Goal: Information Seeking & Learning: Learn about a topic

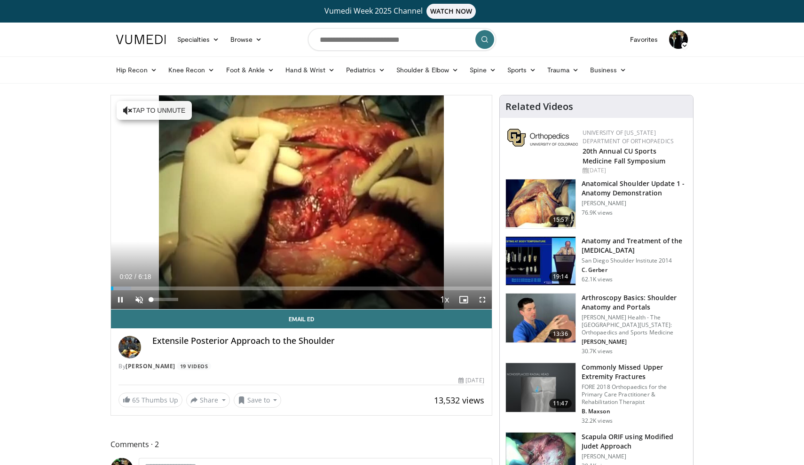
click at [143, 297] on span "Video Player" at bounding box center [139, 300] width 19 height 19
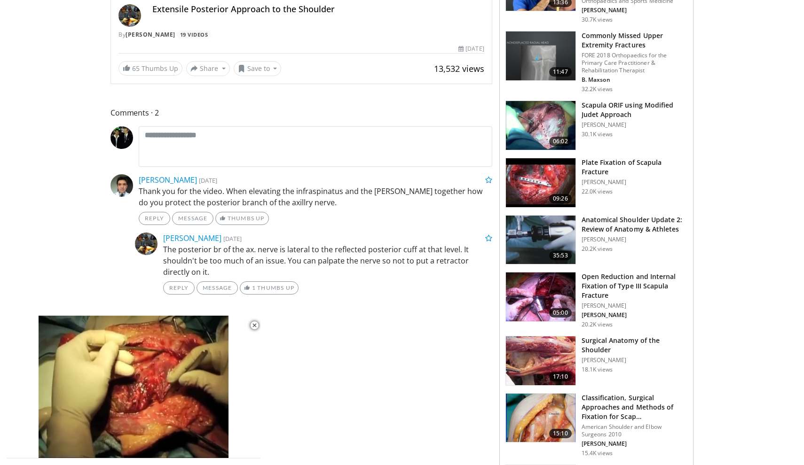
scroll to position [332, 0]
click at [534, 292] on img at bounding box center [541, 297] width 70 height 49
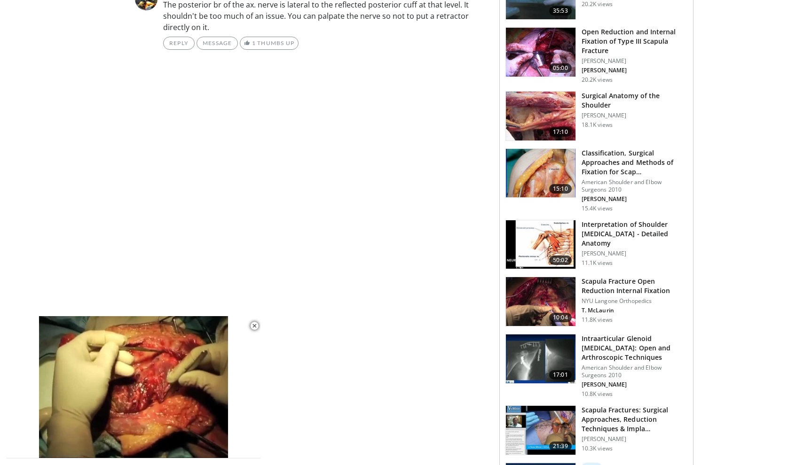
scroll to position [572, 0]
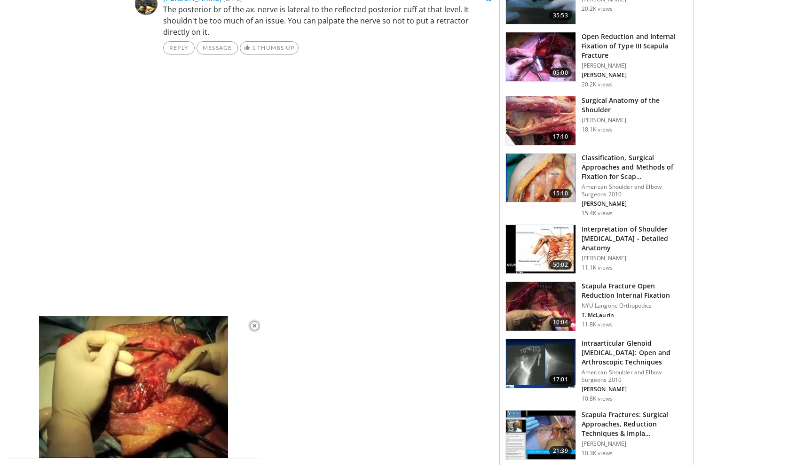
click at [538, 182] on img at bounding box center [541, 178] width 70 height 49
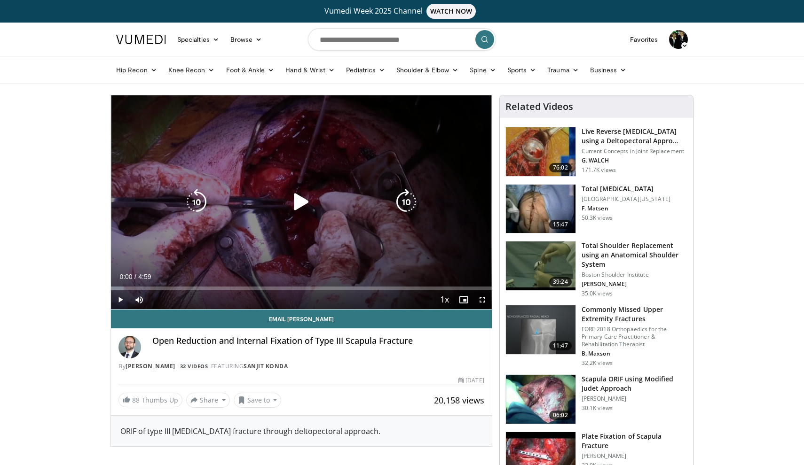
click at [302, 205] on icon "Video Player" at bounding box center [301, 202] width 26 height 26
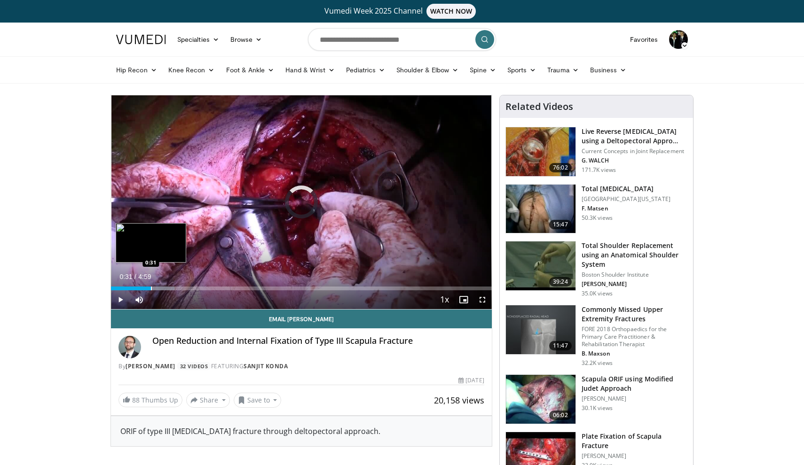
click at [151, 288] on div "Progress Bar" at bounding box center [151, 289] width 1 height 4
click at [181, 289] on div "Progress Bar" at bounding box center [181, 289] width 1 height 4
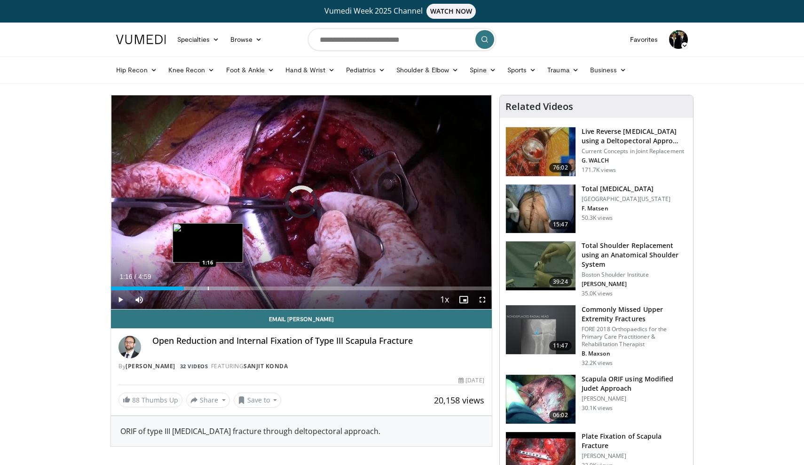
click at [208, 290] on div "Progress Bar" at bounding box center [208, 289] width 1 height 4
click at [195, 288] on div "Progress Bar" at bounding box center [195, 289] width 1 height 4
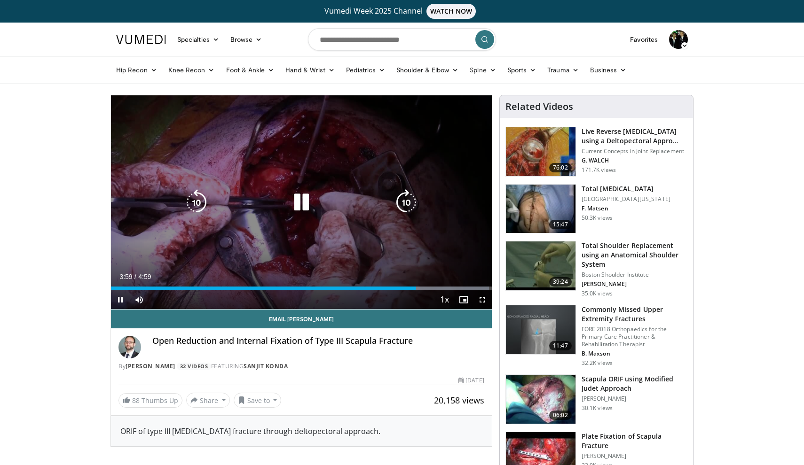
click at [299, 206] on icon "Video Player" at bounding box center [301, 202] width 26 height 26
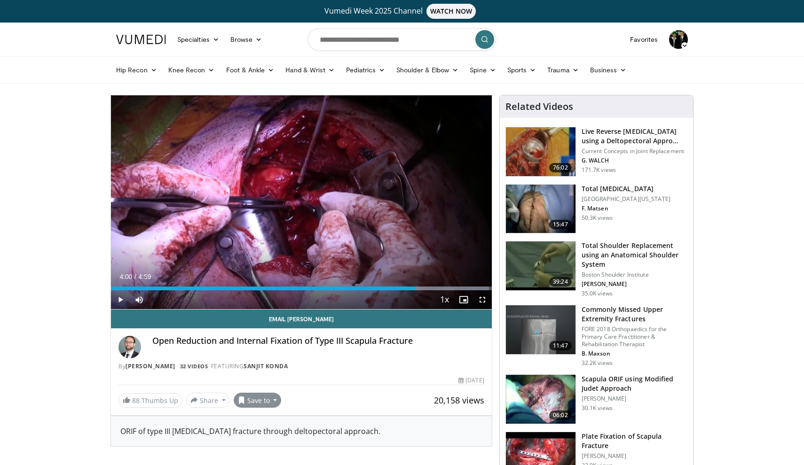
click at [255, 401] on button "Save to" at bounding box center [258, 400] width 48 height 15
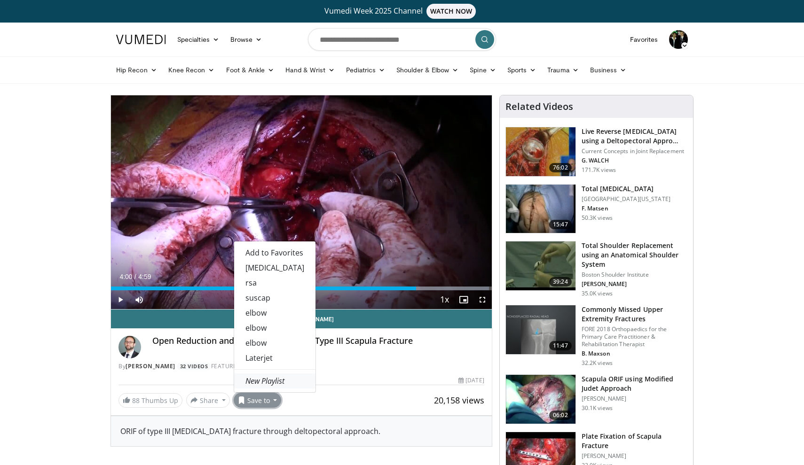
click at [278, 378] on em "New Playlist" at bounding box center [264, 381] width 39 height 10
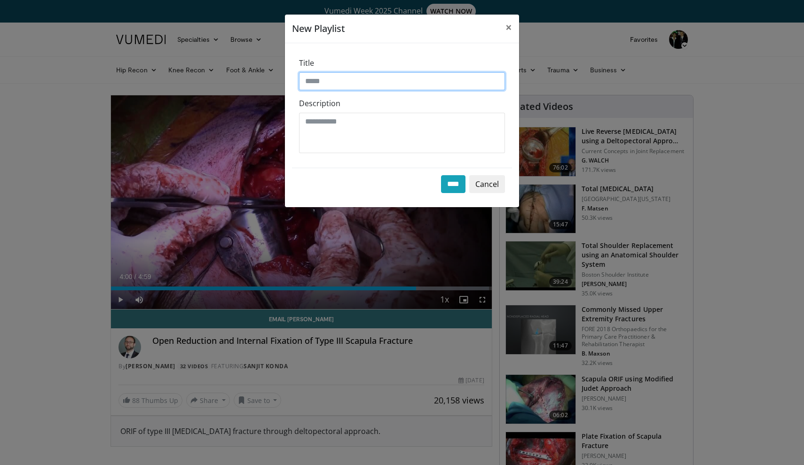
click at [380, 85] on input "Title" at bounding box center [402, 81] width 206 height 18
type input "******"
click at [453, 181] on input "****" at bounding box center [453, 184] width 24 height 18
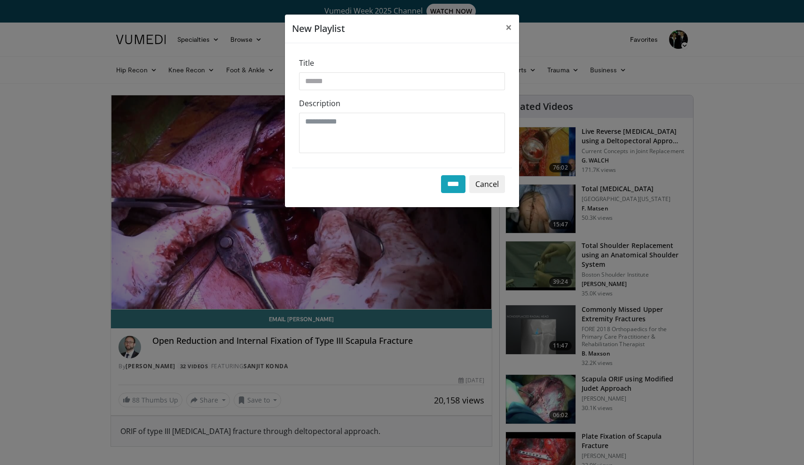
click at [493, 189] on button "Cancel" at bounding box center [487, 184] width 36 height 18
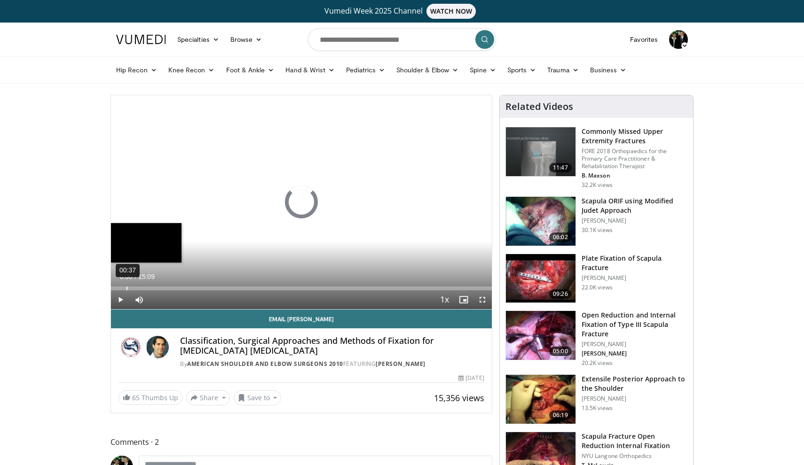
click at [126, 287] on div "Loaded : 0.00% 00:37 00:00" at bounding box center [301, 289] width 381 height 4
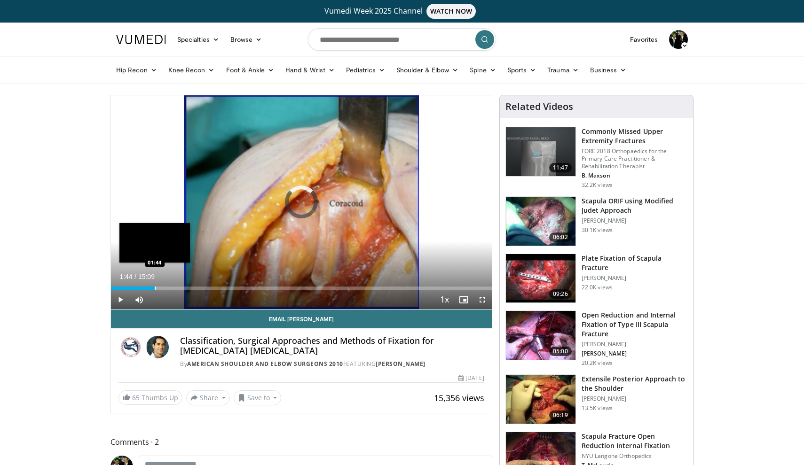
click at [155, 288] on div "Progress Bar" at bounding box center [155, 289] width 1 height 4
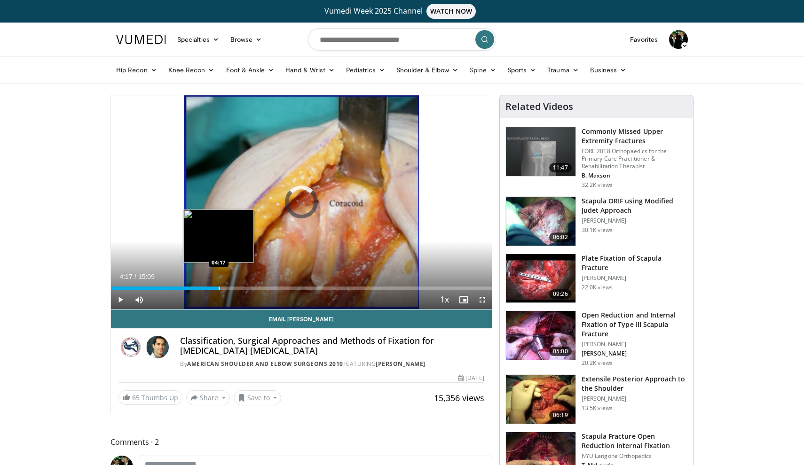
click at [219, 290] on div "Progress Bar" at bounding box center [219, 289] width 1 height 4
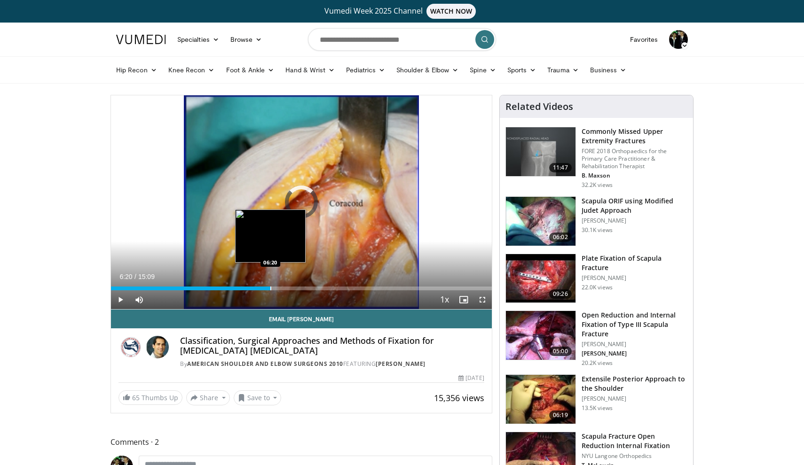
click at [270, 285] on div "Loaded : 34.95% 06:20 06:20" at bounding box center [301, 286] width 381 height 9
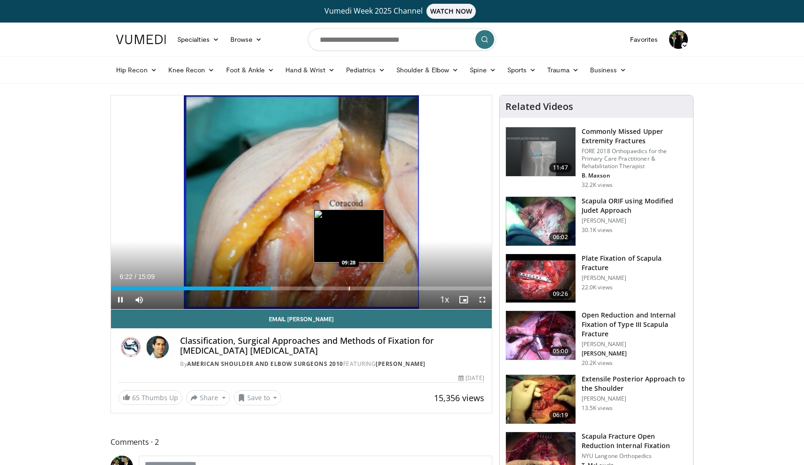
click at [349, 285] on div "Loaded : 42.43% 06:22 09:28" at bounding box center [301, 286] width 381 height 9
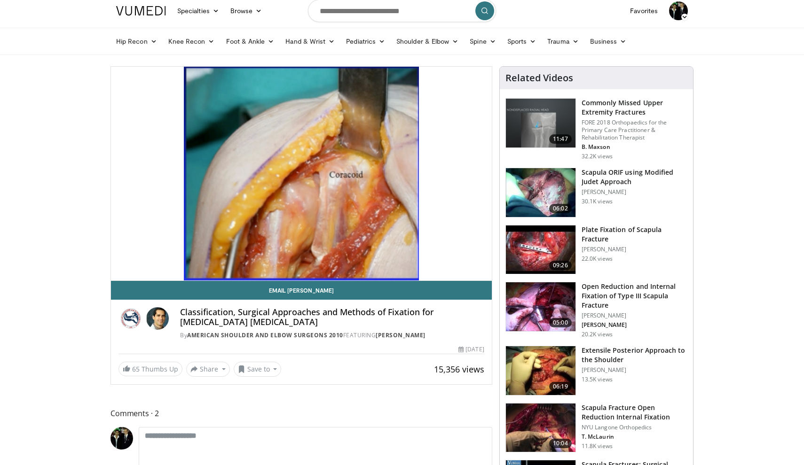
scroll to position [30, 0]
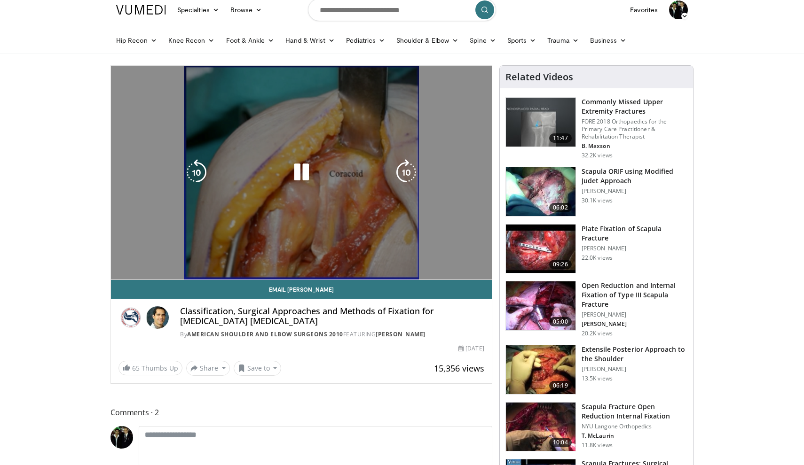
click at [393, 260] on div "10 seconds Tap to unmute" at bounding box center [301, 173] width 381 height 214
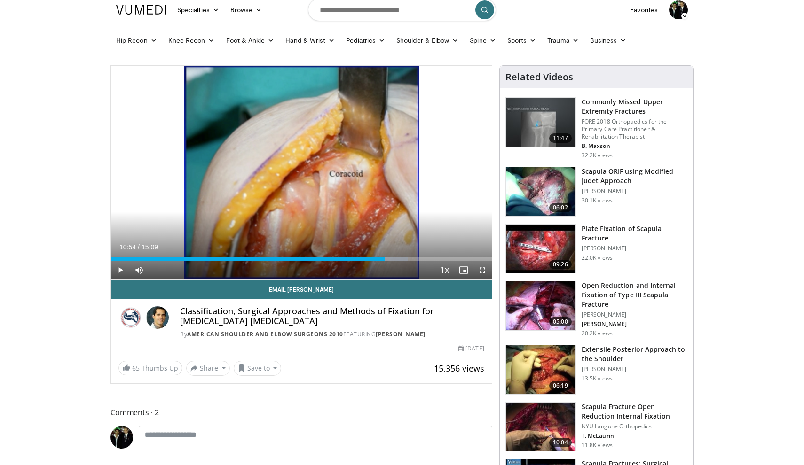
click at [393, 261] on div "Current Time 10:54 / Duration 15:09 Play Skip Backward Skip Forward Mute Loaded…" at bounding box center [301, 270] width 381 height 19
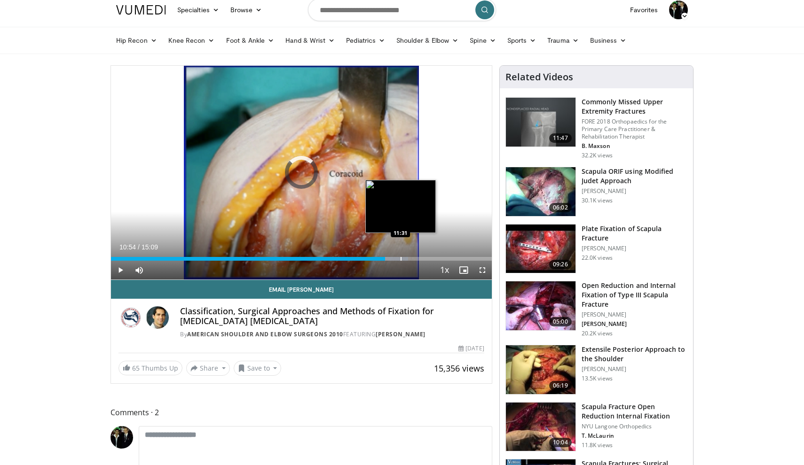
click at [401, 259] on div "Progress Bar" at bounding box center [401, 259] width 1 height 4
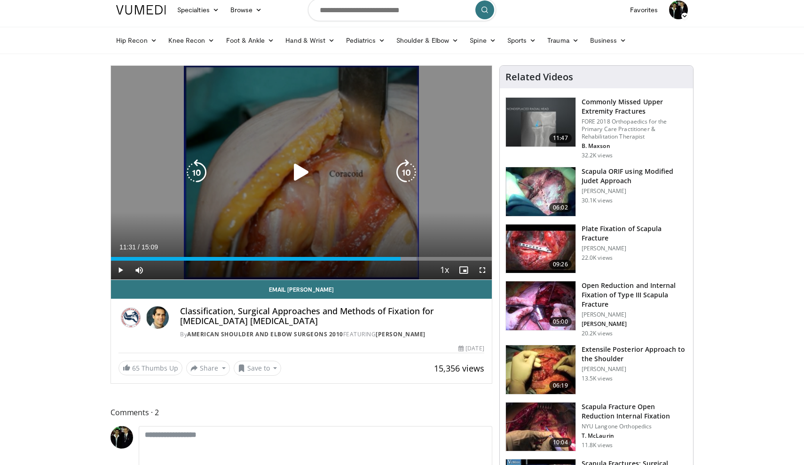
click at [297, 169] on icon "Video Player" at bounding box center [301, 172] width 26 height 26
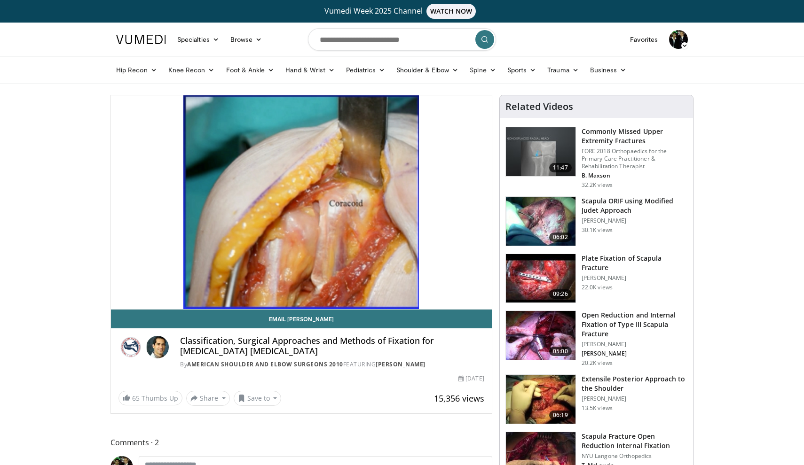
scroll to position [0, 0]
click at [409, 45] on input "Search topics, interventions" at bounding box center [402, 39] width 188 height 23
type input "**********"
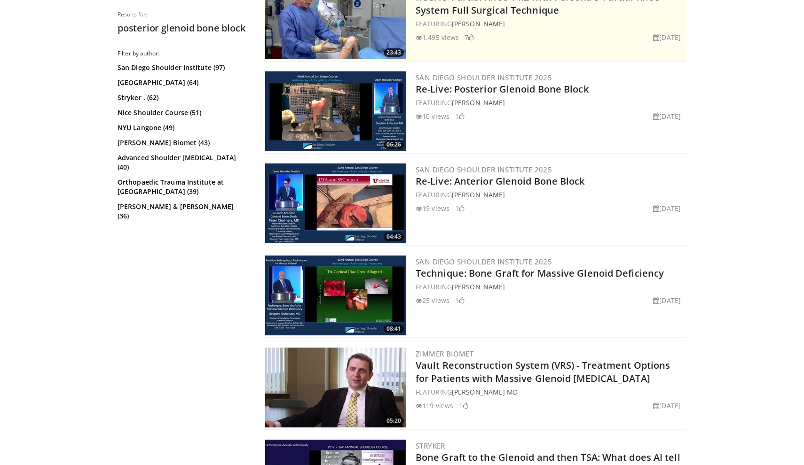
scroll to position [244, 0]
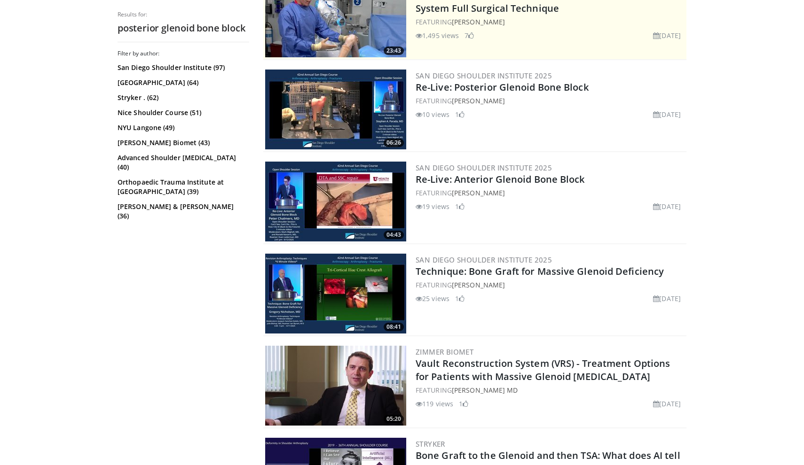
click at [341, 122] on img at bounding box center [335, 110] width 141 height 80
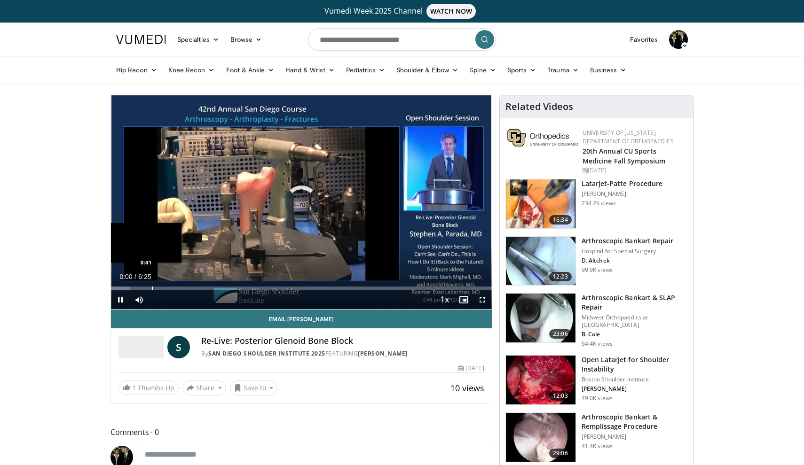
click at [152, 284] on div "Loaded : 5.09% 0:00 0:41" at bounding box center [301, 286] width 381 height 9
click at [482, 299] on span "Video Player" at bounding box center [482, 300] width 19 height 19
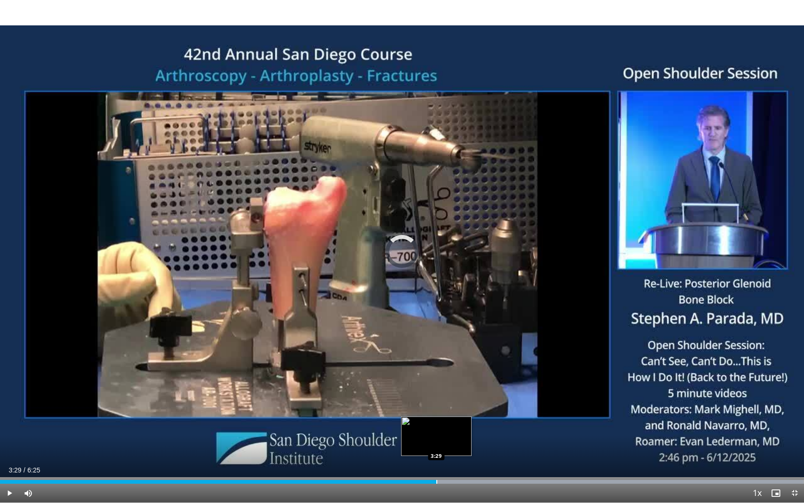
click at [436, 465] on div "Loaded : 99.97% 3:26 3:29" at bounding box center [402, 479] width 804 height 9
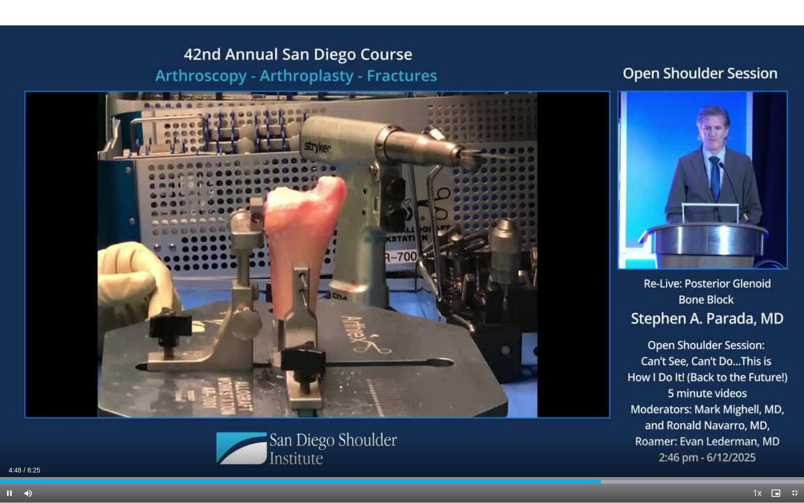
click at [792, 465] on span "Video Player" at bounding box center [794, 493] width 19 height 19
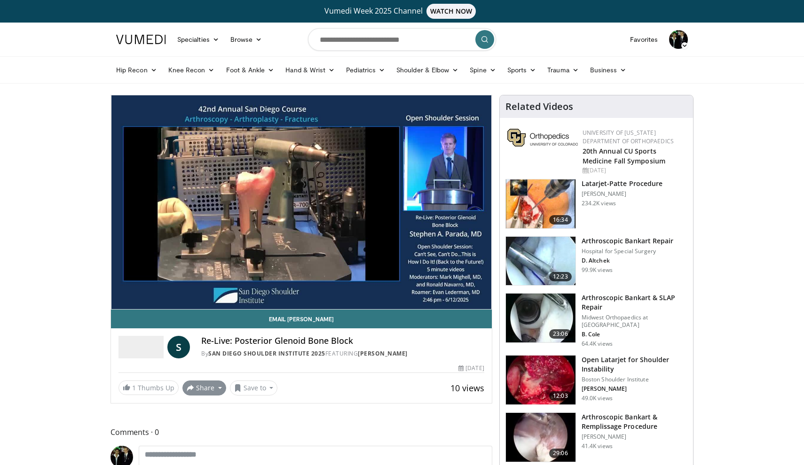
click at [197, 390] on button "Share" at bounding box center [204, 388] width 44 height 15
click at [256, 394] on button "Save to" at bounding box center [254, 388] width 48 height 15
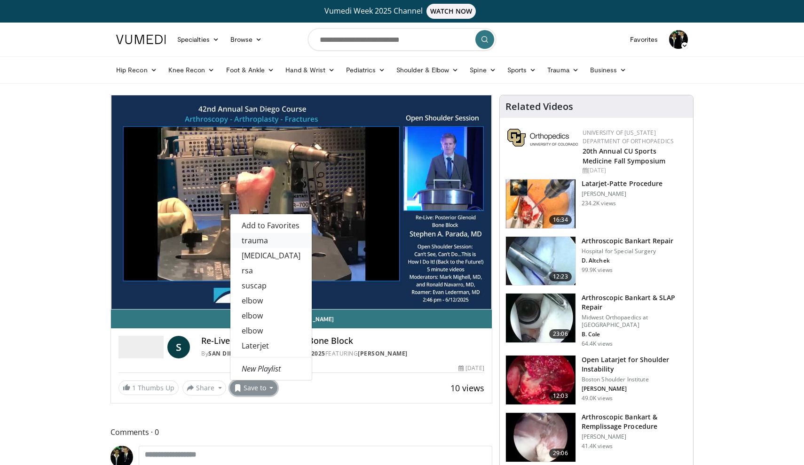
click at [276, 237] on link "trauma" at bounding box center [270, 240] width 81 height 15
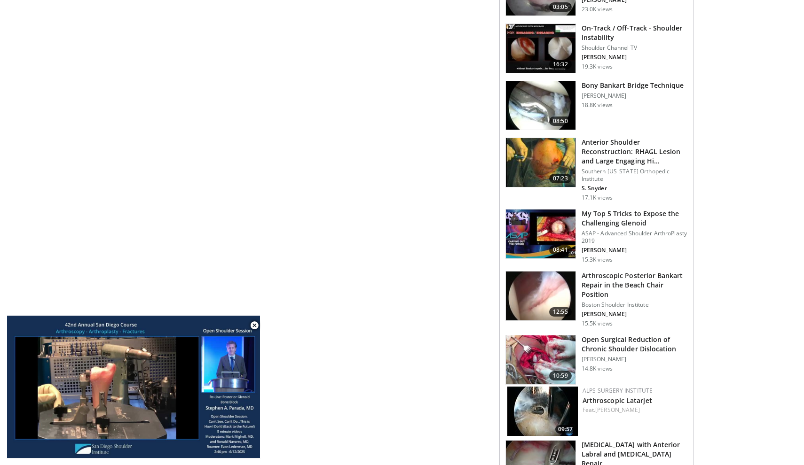
scroll to position [676, 0]
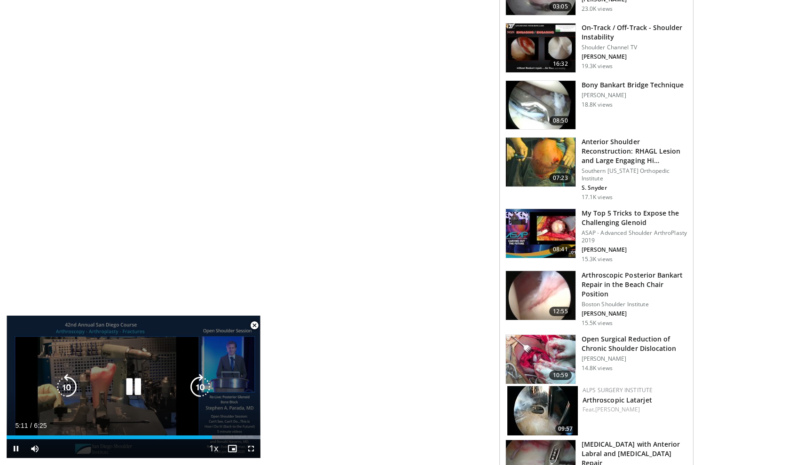
click at [157, 375] on div "10 seconds Tap to unmute" at bounding box center [134, 387] width 254 height 142
